Goal: Information Seeking & Learning: Learn about a topic

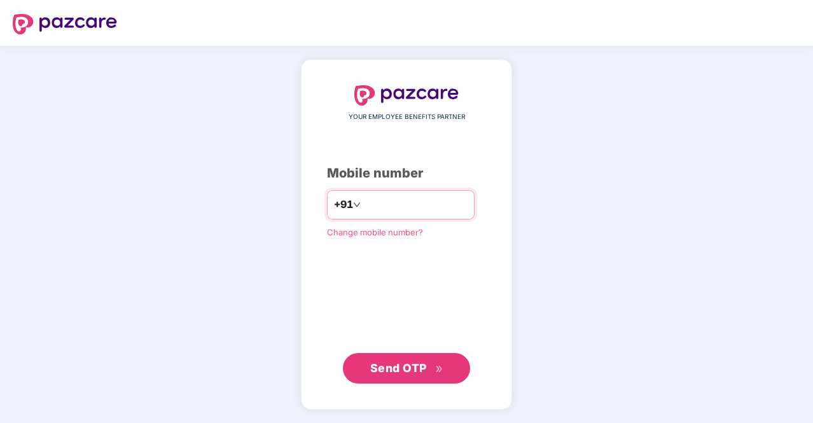
click at [398, 205] on input "number" at bounding box center [415, 205] width 104 height 20
type input "**********"
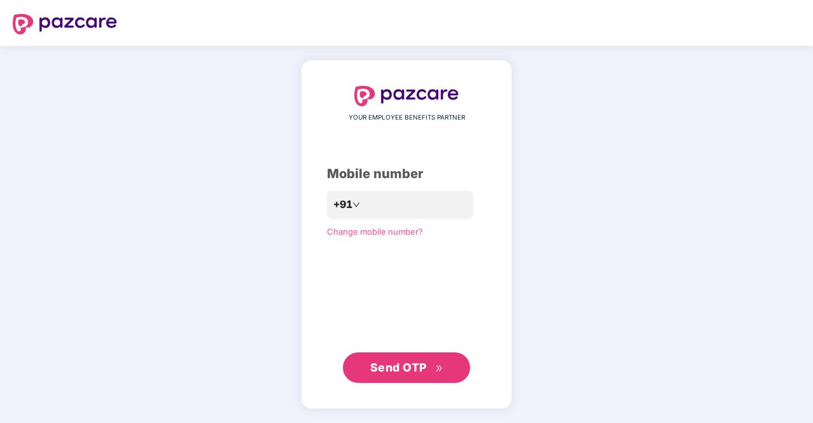
click at [406, 372] on span "Send OTP" at bounding box center [398, 367] width 57 height 13
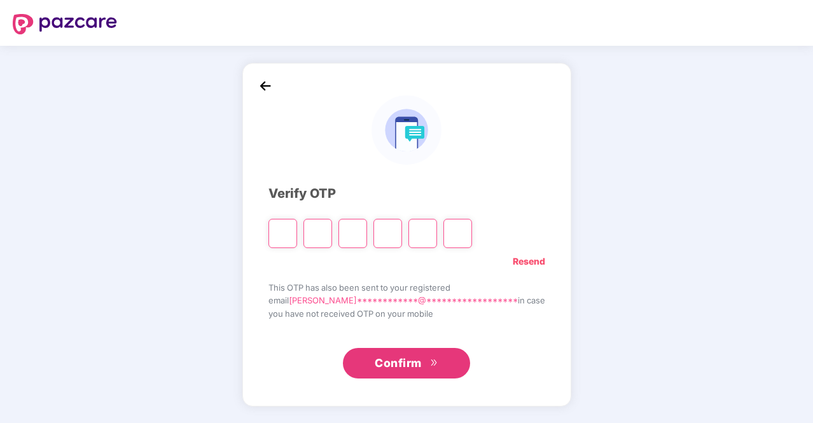
type input "*"
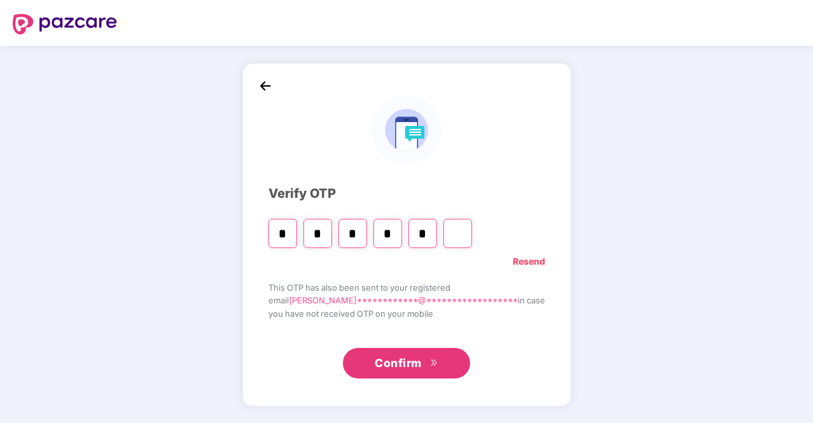
type input "*"
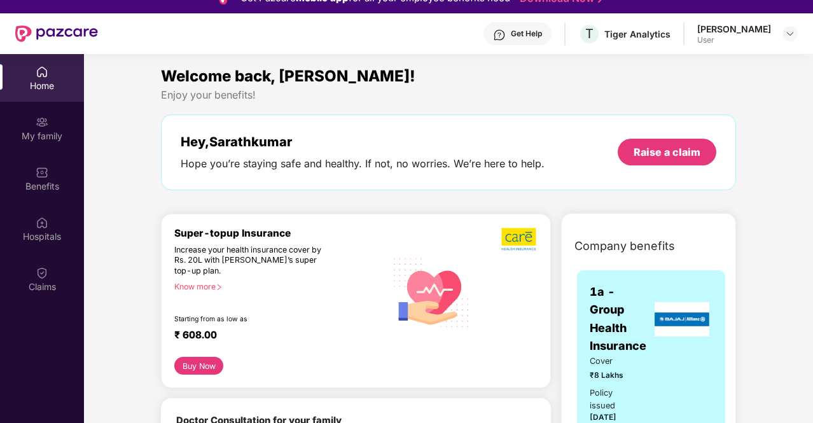
scroll to position [18, 0]
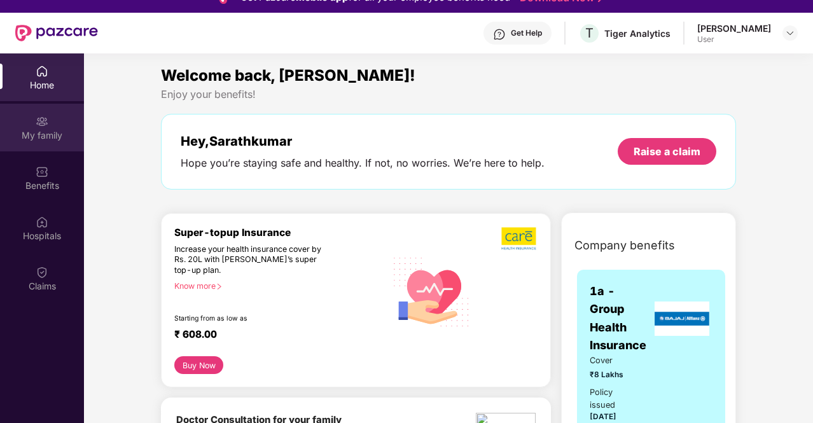
click at [59, 138] on div "My family" at bounding box center [42, 135] width 84 height 13
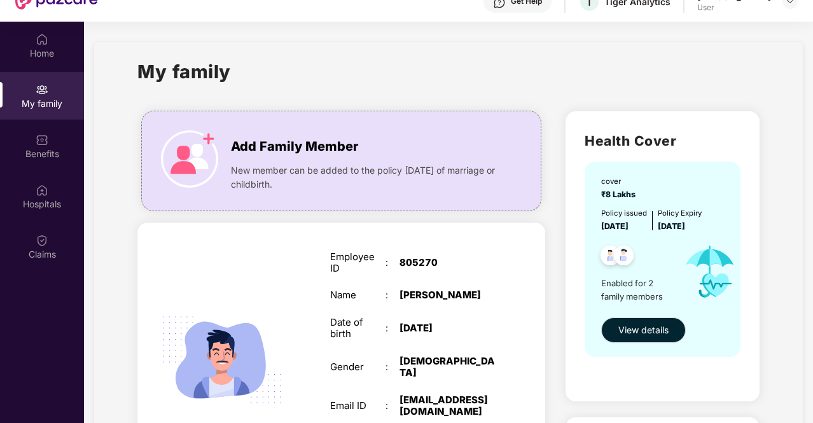
scroll to position [28, 0]
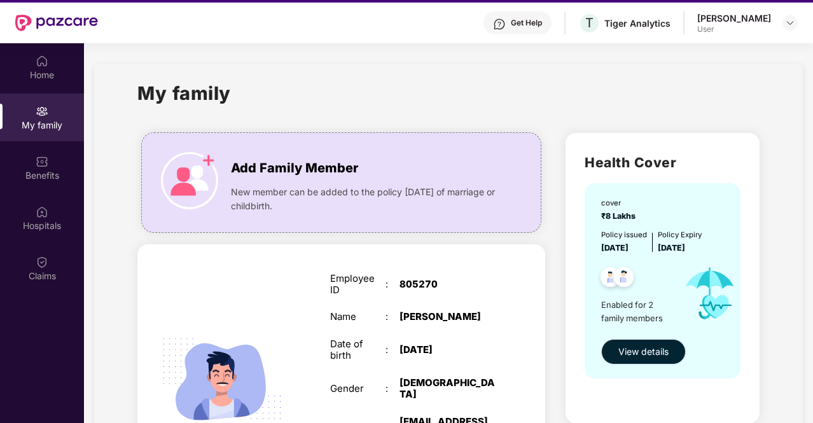
click at [637, 348] on span "View details" at bounding box center [643, 352] width 50 height 14
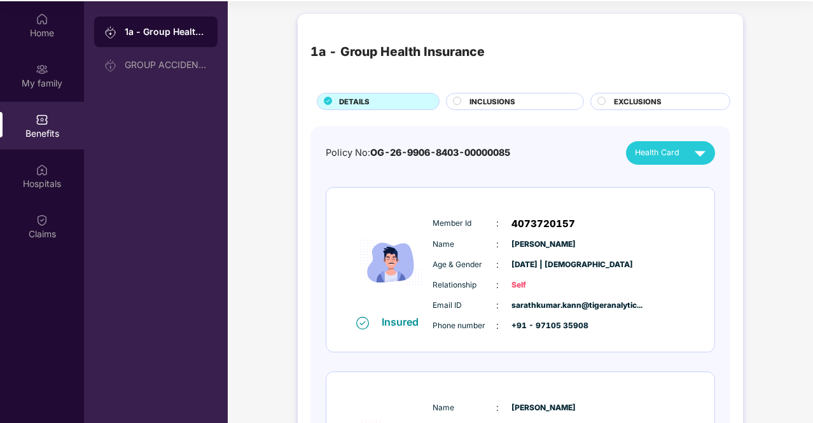
scroll to position [71, 0]
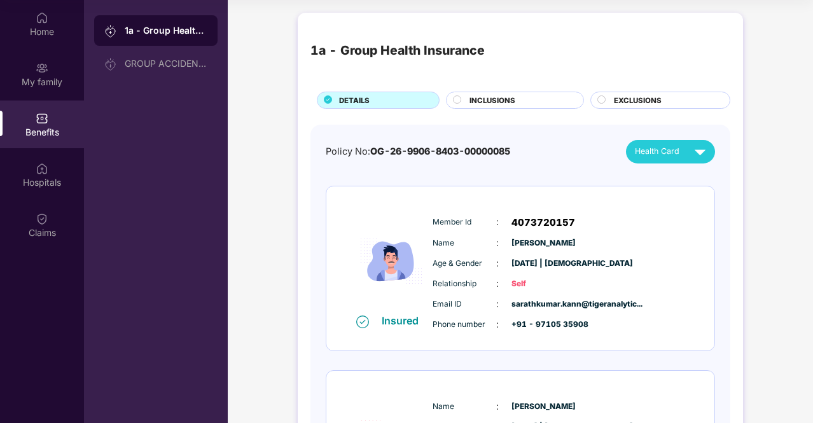
drag, startPoint x: 805, startPoint y: 202, endPoint x: 814, endPoint y: 203, distance: 8.3
click at [812, 203] on html "Get Pazcare mobile app for all your employee benefits need Download Now Get Hel…" at bounding box center [406, 140] width 813 height 423
click at [770, 253] on div "1a - Group Health Insurance DETAILS INCLUSIONS EXCLUSIONS Policy No: OG-26-9906…" at bounding box center [520, 317] width 585 height 623
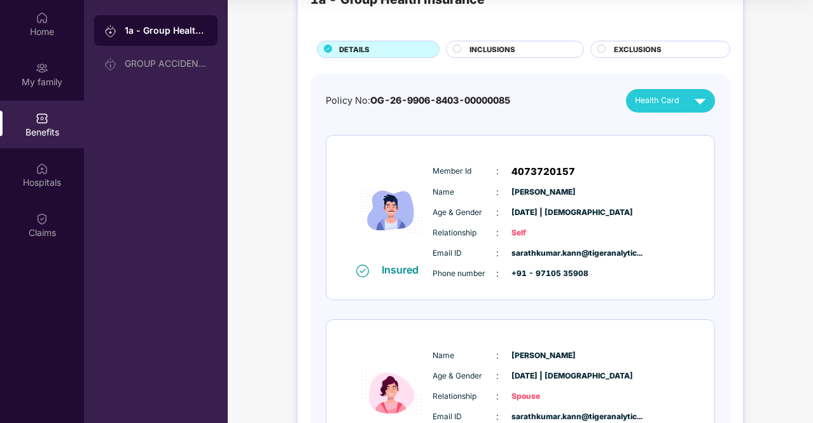
scroll to position [0, 0]
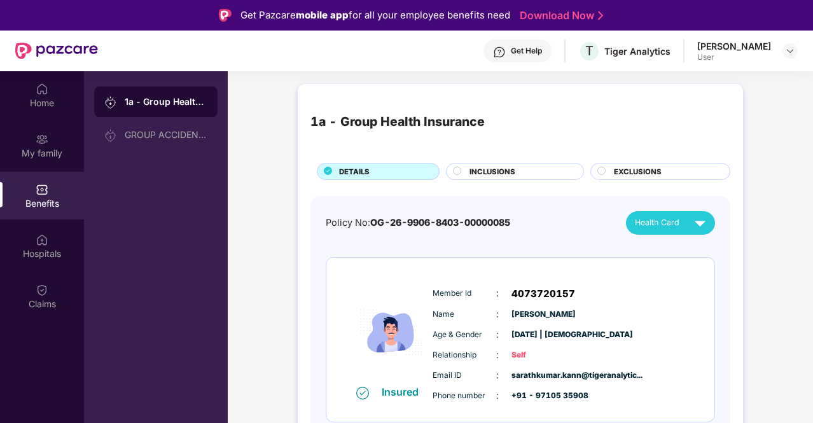
click at [502, 177] on div "INCLUSIONS" at bounding box center [520, 172] width 114 height 13
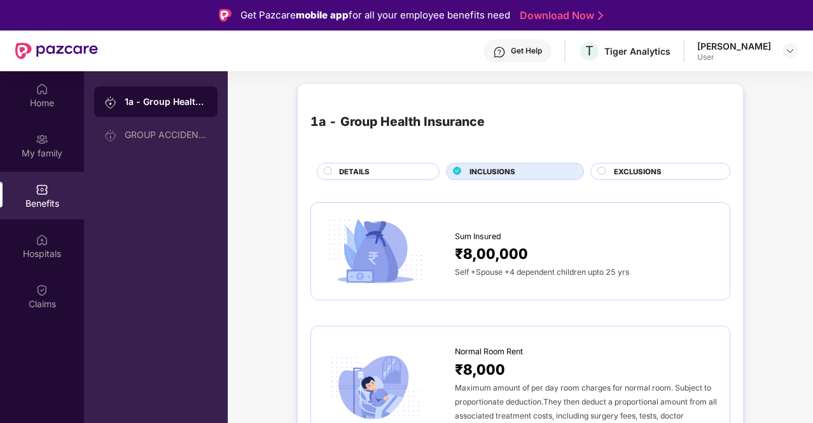
click at [636, 172] on span "EXCLUSIONS" at bounding box center [638, 171] width 48 height 11
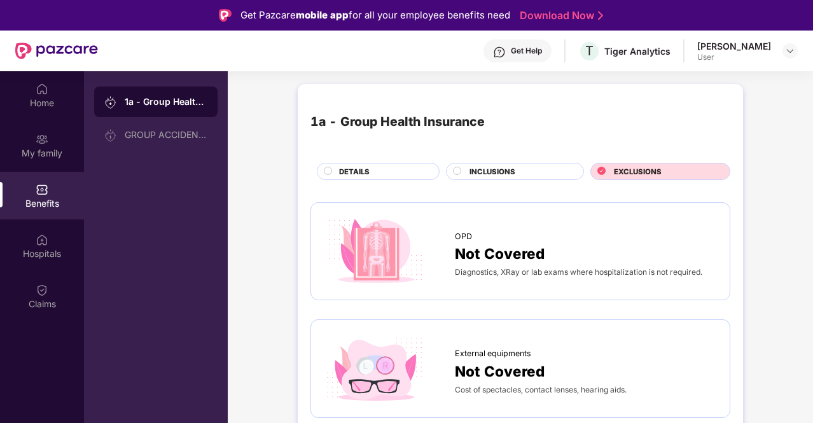
click at [515, 177] on div "INCLUSIONS" at bounding box center [520, 172] width 114 height 13
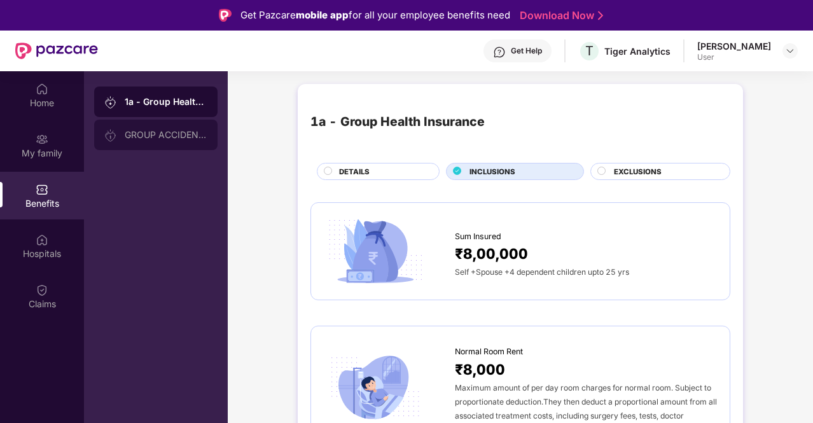
click at [145, 135] on div "GROUP ACCIDENTAL INSURANCE" at bounding box center [166, 135] width 83 height 10
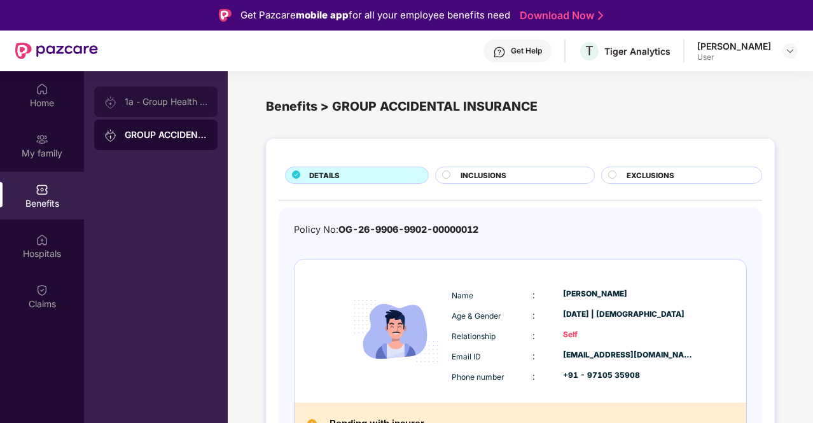
click at [153, 106] on div "1a - Group Health Insurance" at bounding box center [166, 102] width 83 height 10
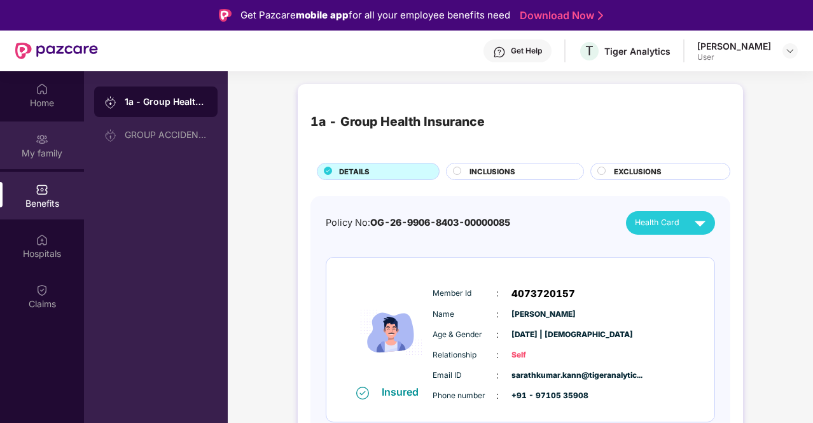
click at [43, 134] on img at bounding box center [42, 139] width 13 height 13
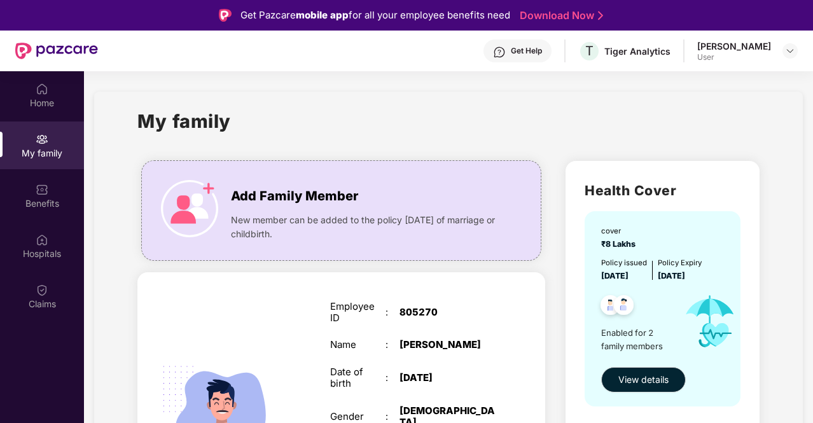
scroll to position [71, 0]
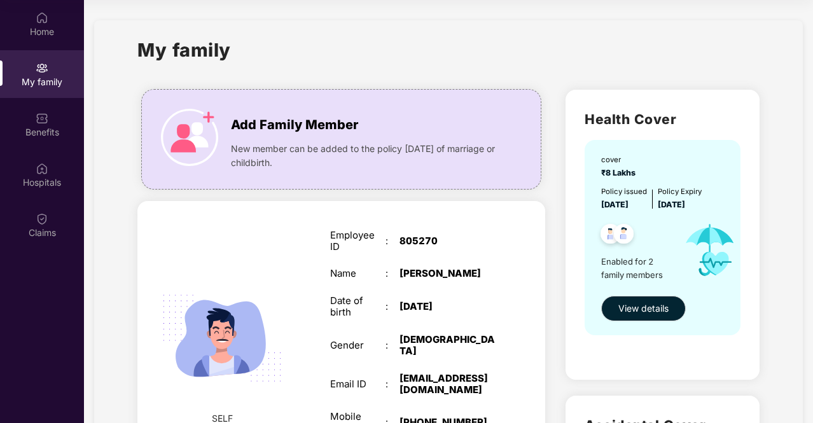
click at [772, 335] on div "My family Add Family Member New member can be added to the policy [DATE] of mar…" at bounding box center [448, 384] width 709 height 728
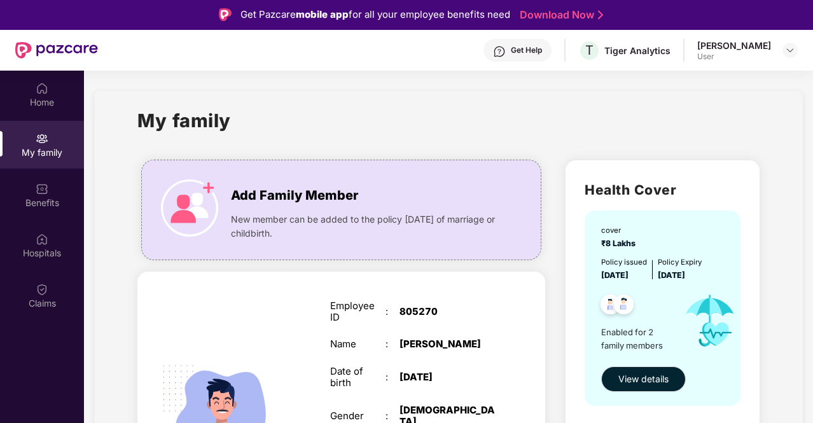
scroll to position [0, 0]
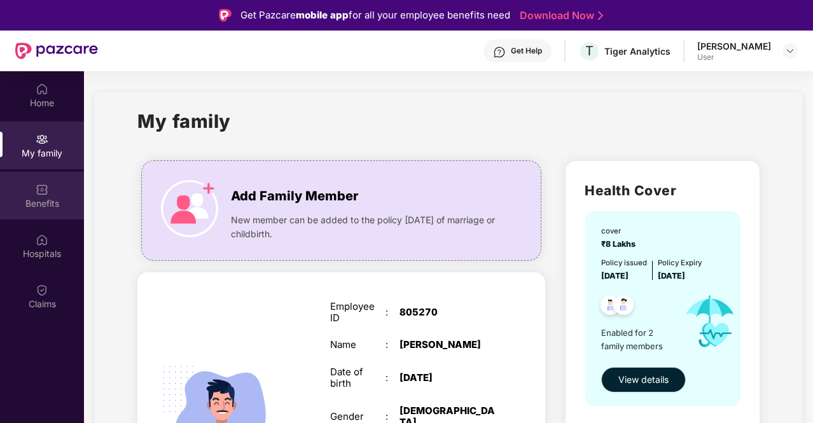
click at [29, 199] on div "Benefits" at bounding box center [42, 203] width 84 height 13
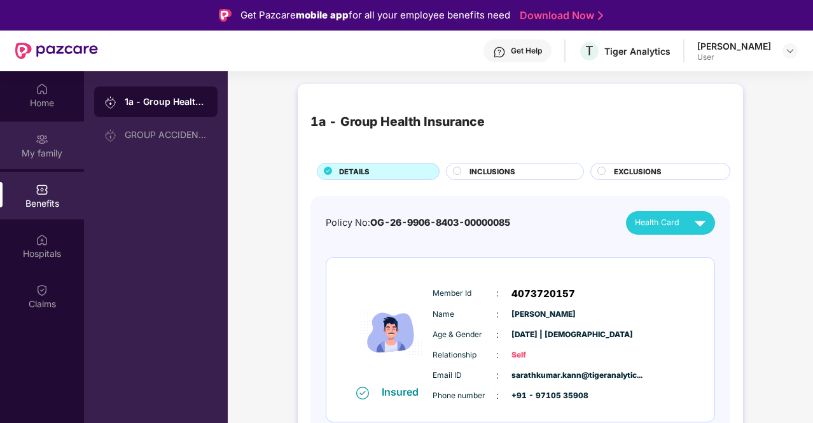
click at [45, 130] on div "My family" at bounding box center [42, 146] width 84 height 48
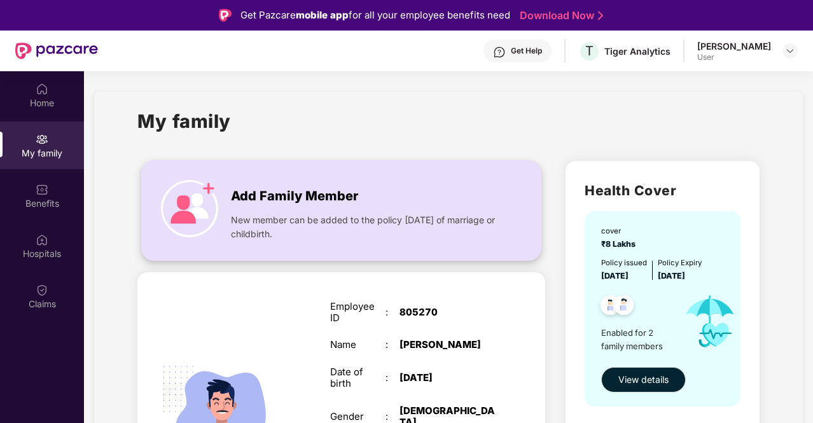
click at [332, 216] on span "New member can be added to the policy [DATE] of marriage or childbirth." at bounding box center [366, 227] width 270 height 28
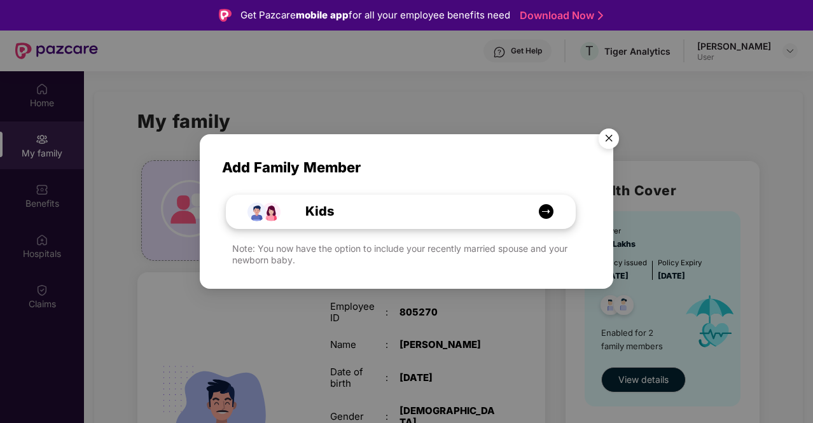
click at [540, 209] on img at bounding box center [546, 212] width 16 height 16
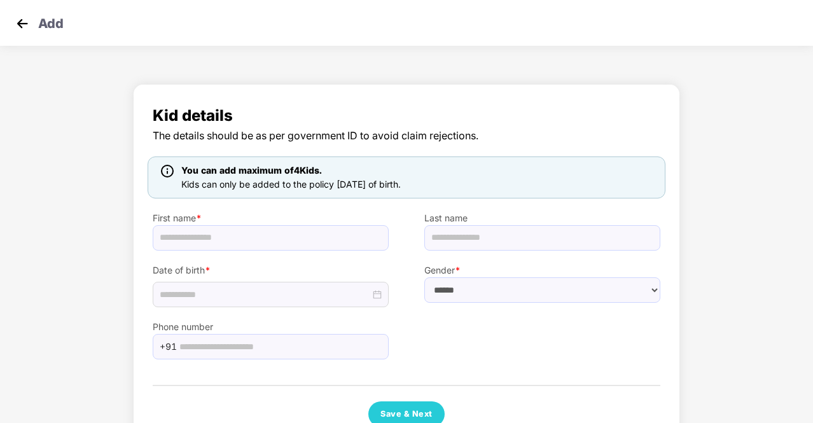
click at [358, 195] on div "You can add maximum of 4 Kids. Kids can only be added to the policy [DATE] of b…" at bounding box center [407, 178] width 518 height 42
click at [19, 26] on img at bounding box center [22, 23] width 19 height 19
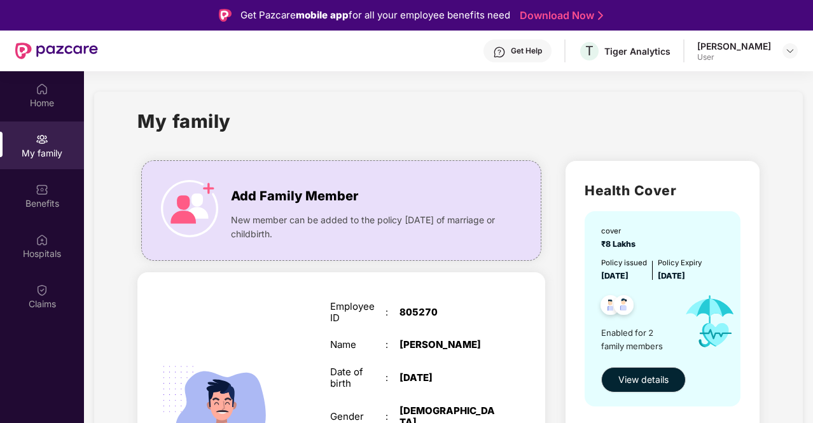
scroll to position [71, 0]
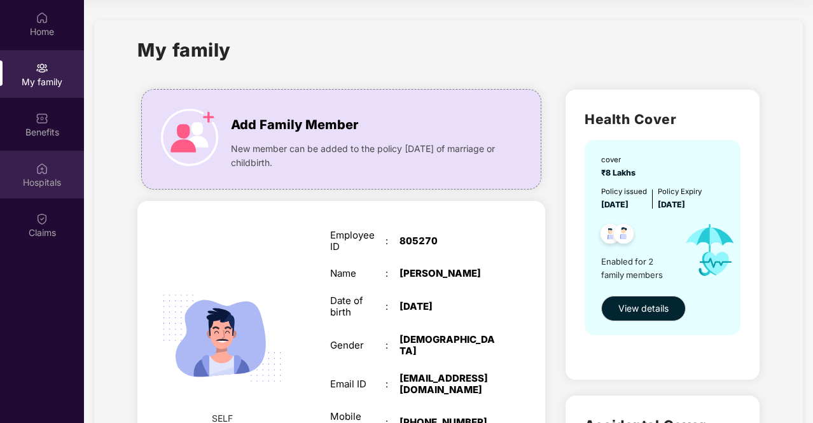
click at [29, 191] on div "Hospitals" at bounding box center [42, 175] width 84 height 48
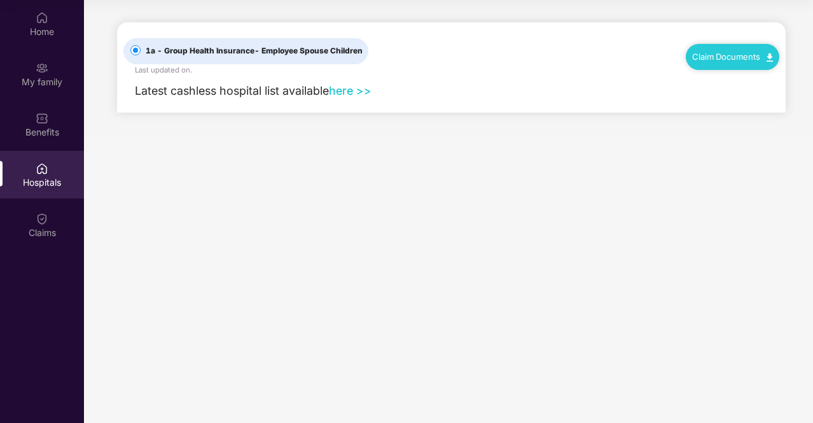
click at [349, 90] on link "here >>" at bounding box center [350, 90] width 43 height 13
click at [66, 35] on div "Home" at bounding box center [42, 31] width 84 height 13
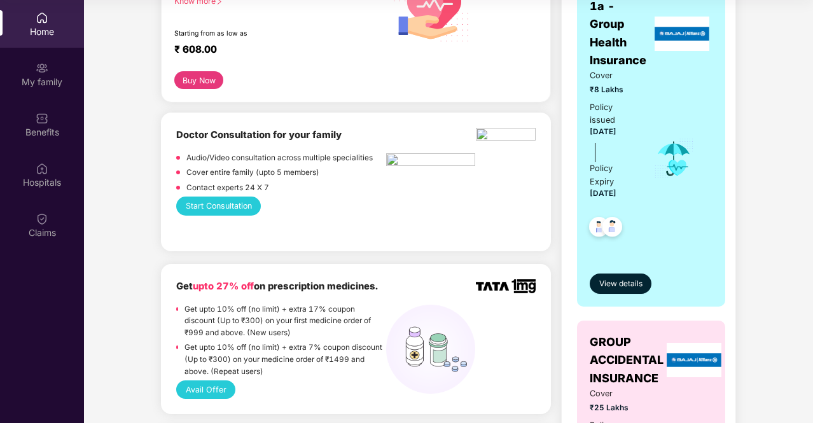
scroll to position [229, 0]
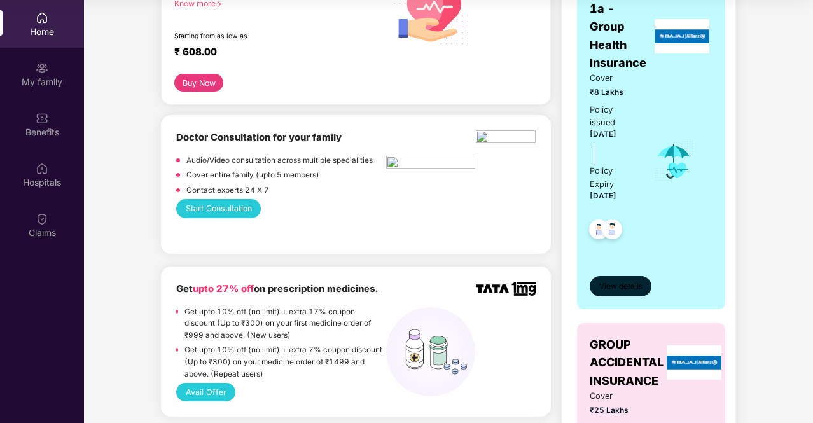
click at [613, 282] on span "View details" at bounding box center [620, 287] width 43 height 12
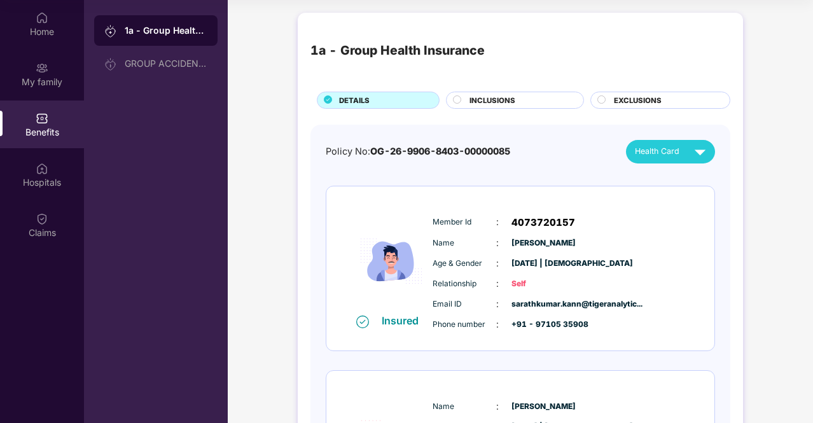
scroll to position [0, 0]
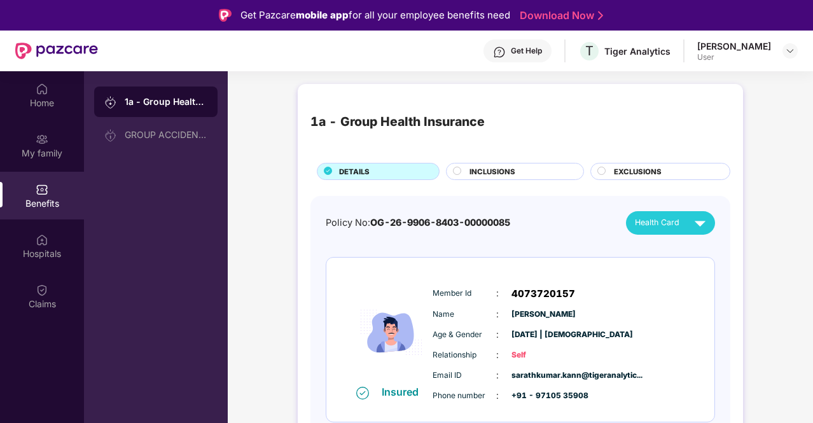
click at [775, 147] on div "1a - Group Health Insurance DETAILS INCLUSIONS EXCLUSIONS Policy No: OG-26-9906…" at bounding box center [520, 389] width 585 height 623
click at [672, 166] on div "EXCLUSIONS" at bounding box center [666, 172] width 116 height 13
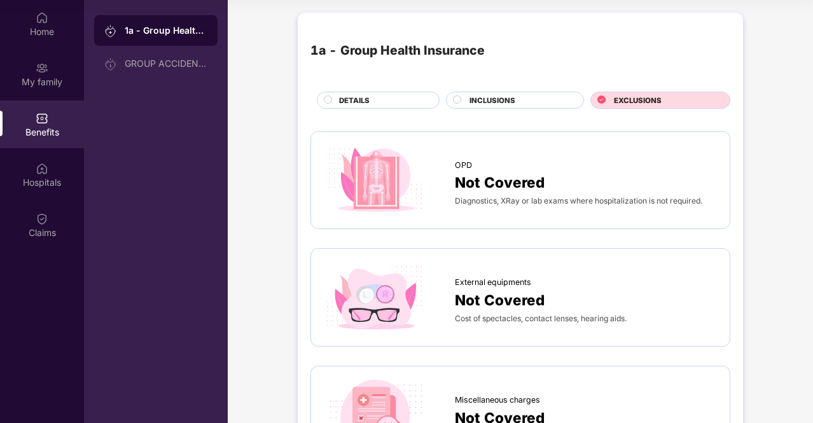
click at [672, 166] on div "OPD" at bounding box center [586, 162] width 262 height 19
click at [478, 141] on div "OPD Not Covered Diagnostics, XRay or lab exams where hospitalization is not req…" at bounding box center [520, 180] width 420 height 99
click at [461, 162] on span "OPD" at bounding box center [463, 165] width 17 height 13
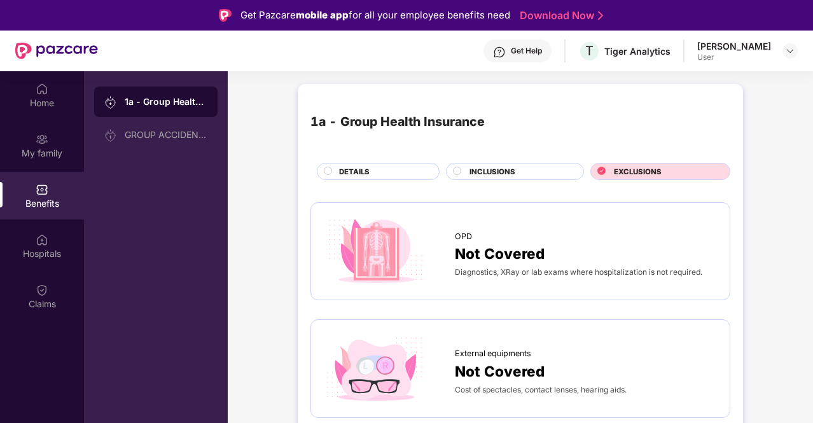
click at [761, 53] on div "User" at bounding box center [734, 57] width 74 height 10
click at [785, 50] on img at bounding box center [790, 51] width 10 height 10
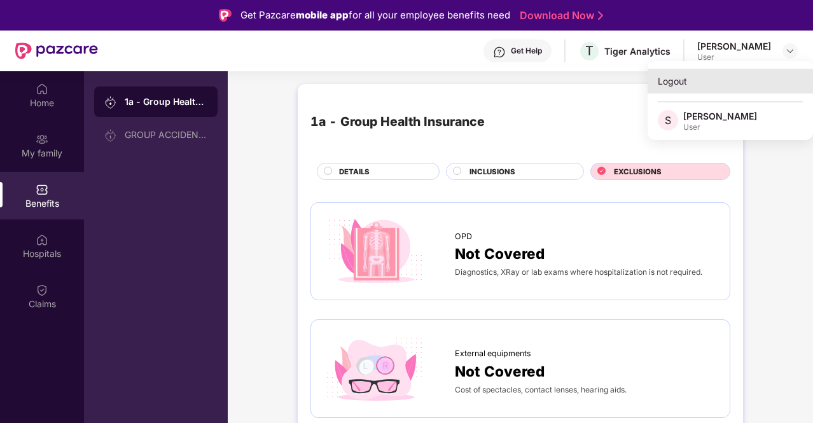
click at [687, 76] on div "Logout" at bounding box center [730, 81] width 165 height 25
